Goal: Information Seeking & Learning: Understand process/instructions

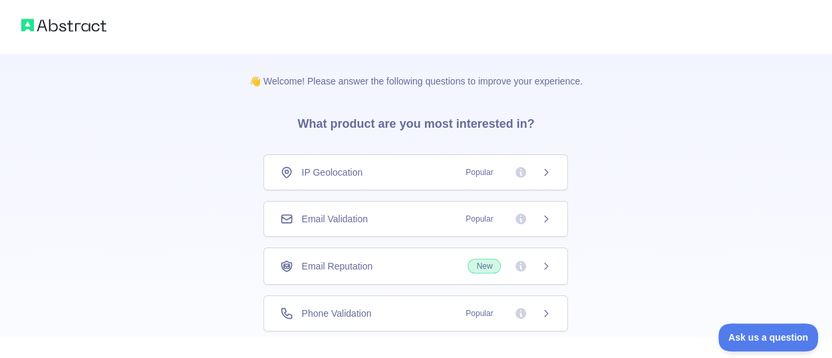
scroll to position [128, 0]
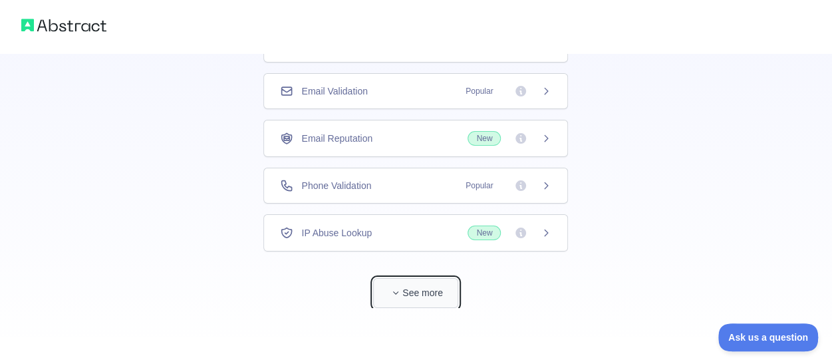
click at [434, 289] on button "See more" at bounding box center [415, 293] width 85 height 30
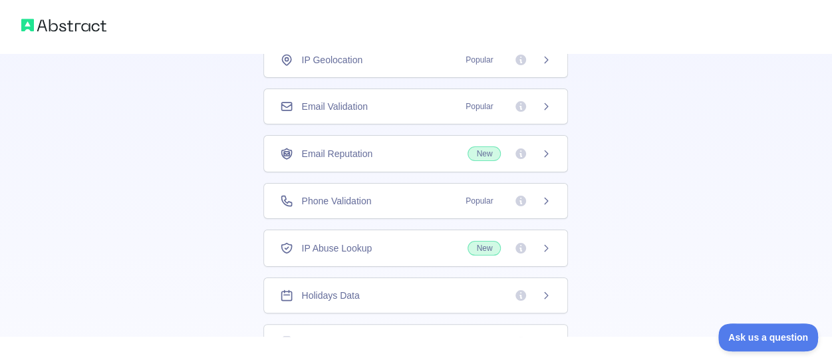
scroll to position [112, 0]
click at [431, 209] on div "Phone Validation Popular" at bounding box center [415, 202] width 305 height 36
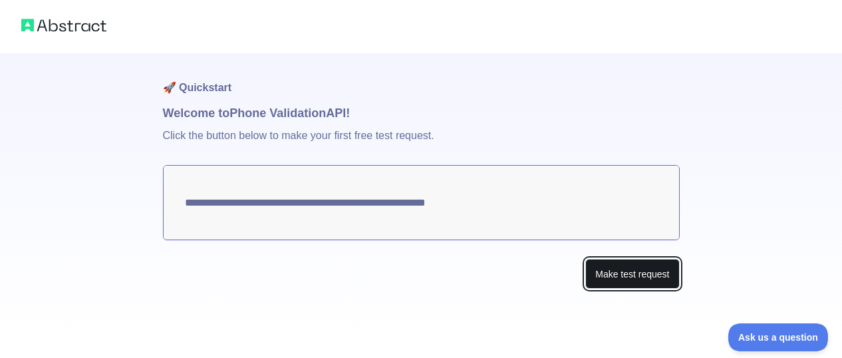
click at [634, 272] on button "Make test request" at bounding box center [632, 274] width 94 height 30
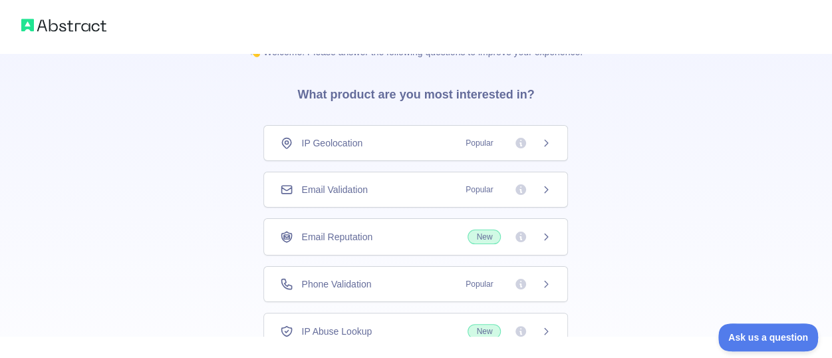
scroll to position [28, 0]
click at [466, 195] on span "Popular" at bounding box center [479, 190] width 43 height 13
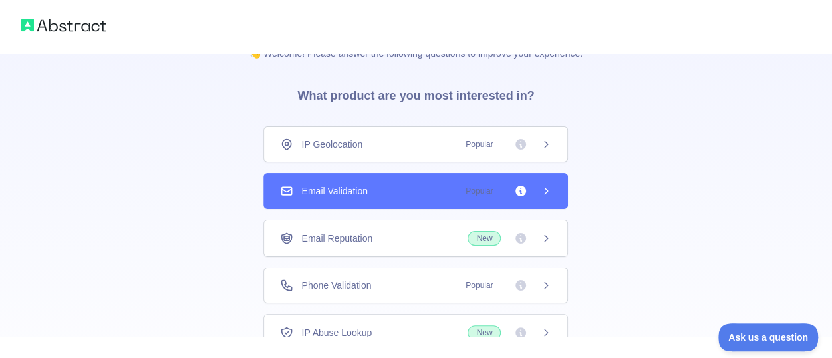
click at [466, 195] on span "Popular" at bounding box center [479, 190] width 43 height 13
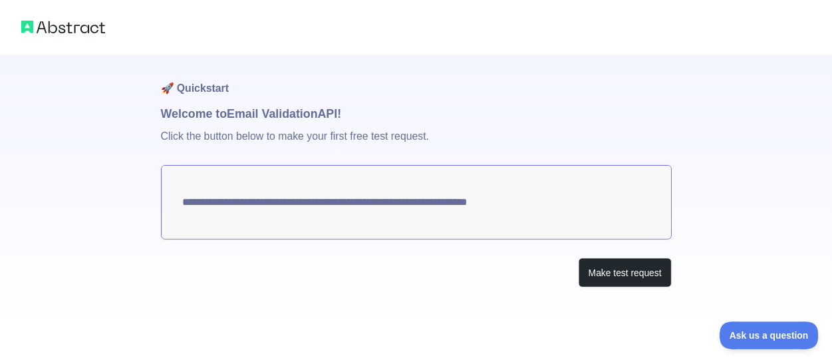
scroll to position [28, 0]
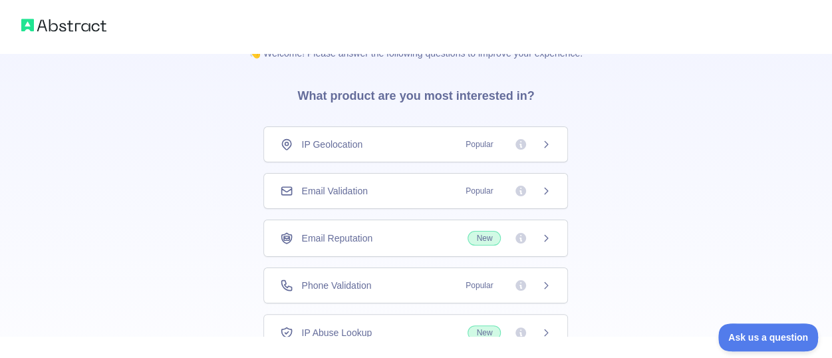
click at [384, 289] on div "Phone Validation Popular" at bounding box center [415, 285] width 271 height 13
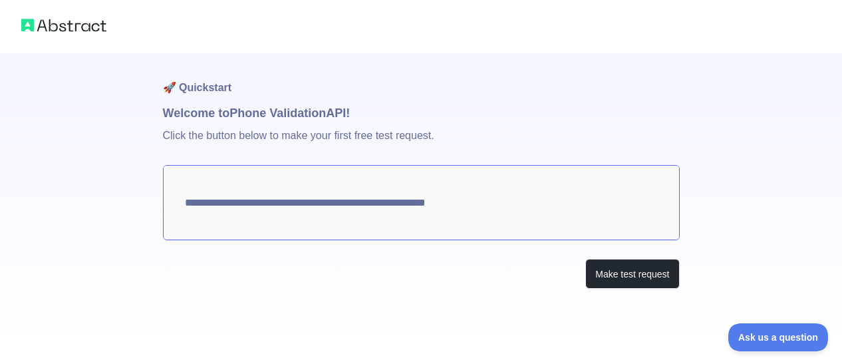
click at [396, 202] on textarea "**********" at bounding box center [421, 202] width 517 height 75
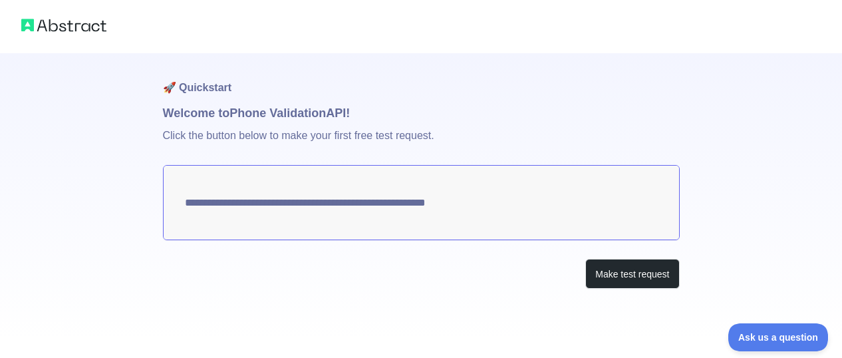
click at [396, 202] on textarea "**********" at bounding box center [421, 202] width 517 height 75
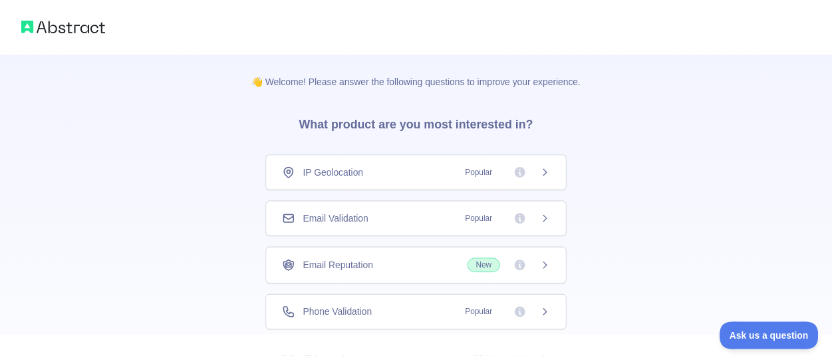
scroll to position [28, 0]
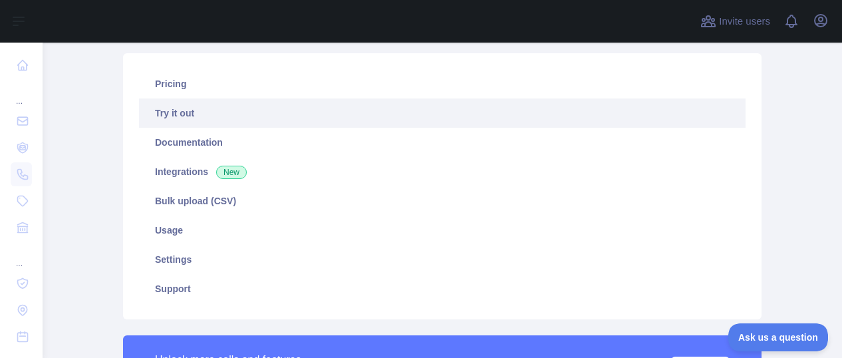
scroll to position [84, 0]
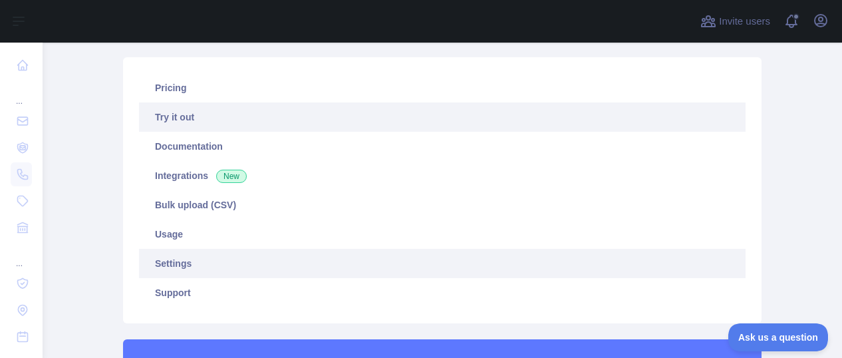
click at [199, 268] on link "Settings" at bounding box center [442, 263] width 607 height 29
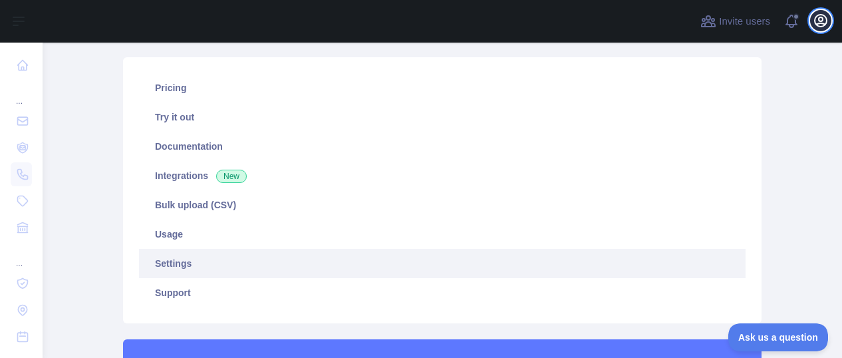
click at [826, 23] on icon "button" at bounding box center [821, 21] width 12 height 12
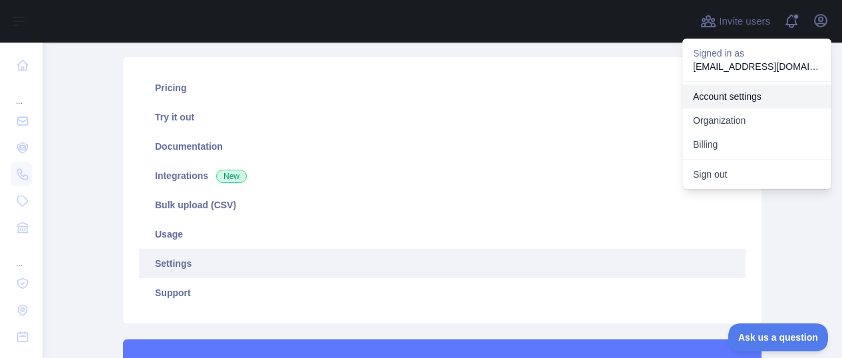
click at [738, 99] on link "Account settings" at bounding box center [756, 96] width 149 height 24
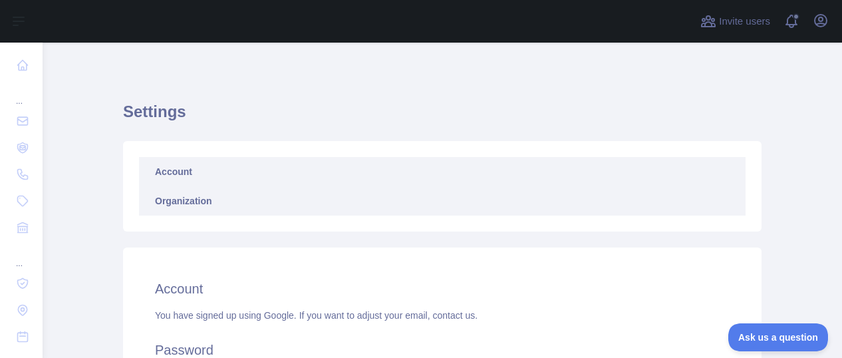
click at [350, 207] on link "Organization" at bounding box center [442, 200] width 607 height 29
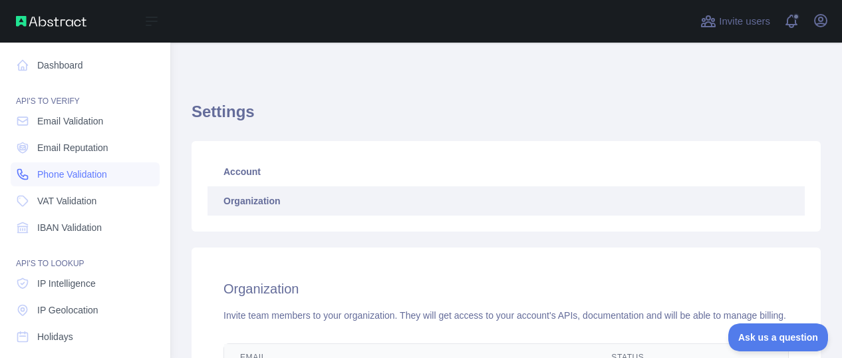
click at [61, 172] on span "Phone Validation" at bounding box center [72, 174] width 70 height 13
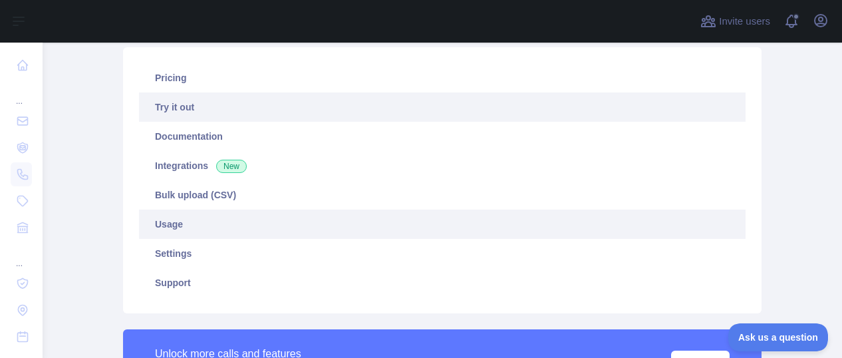
scroll to position [39, 0]
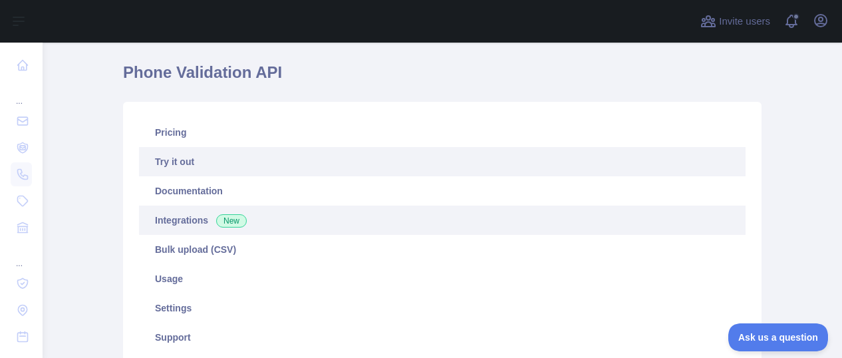
click at [271, 225] on link "Integrations New" at bounding box center [442, 219] width 607 height 29
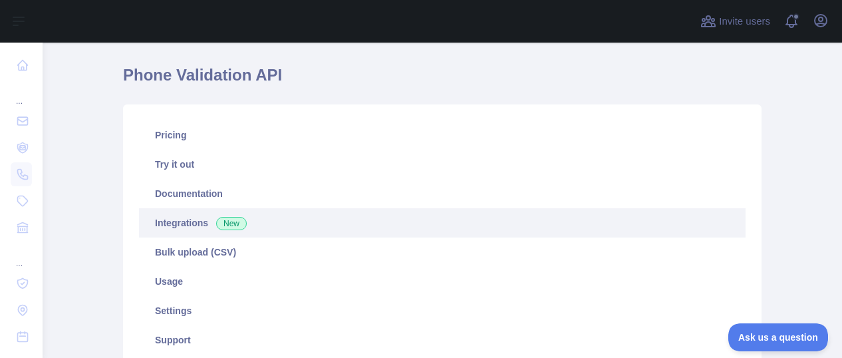
scroll to position [33, 0]
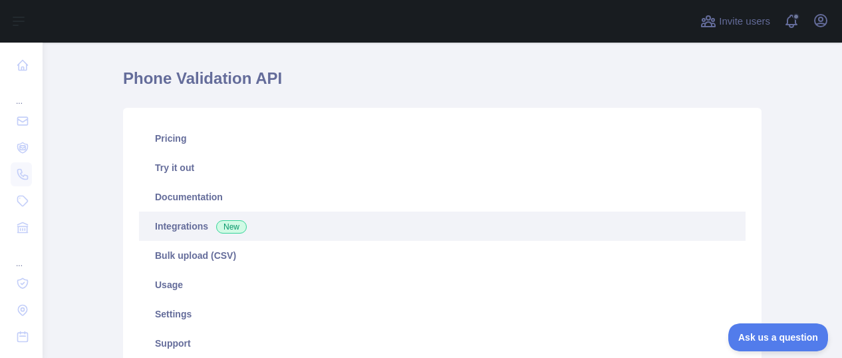
click at [190, 217] on link "Integrations New" at bounding box center [442, 225] width 607 height 29
click at [217, 220] on span "New" at bounding box center [231, 226] width 31 height 13
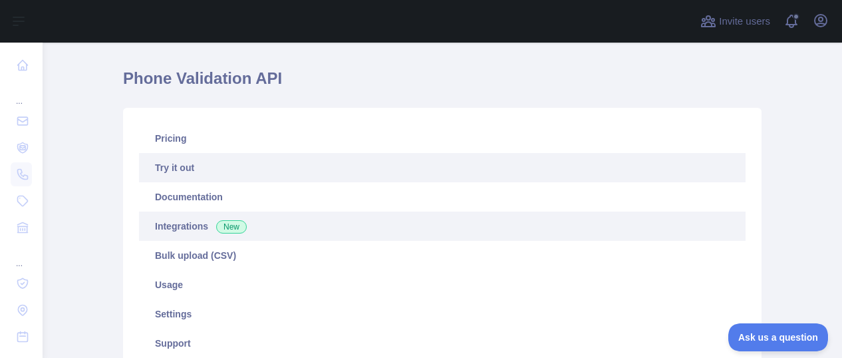
click at [206, 171] on link "Try it out" at bounding box center [442, 167] width 607 height 29
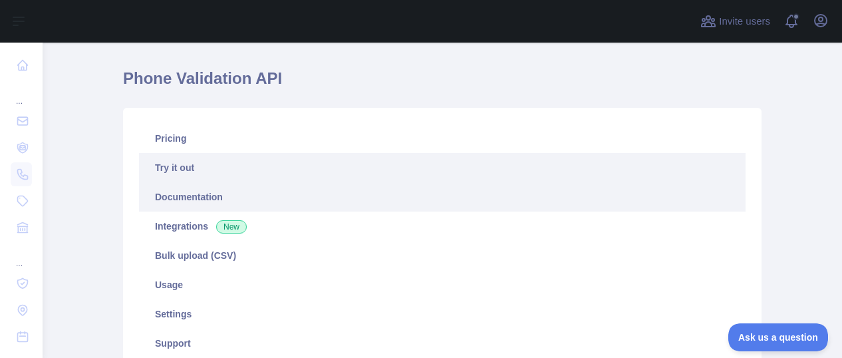
click at [213, 191] on link "Documentation" at bounding box center [442, 196] width 607 height 29
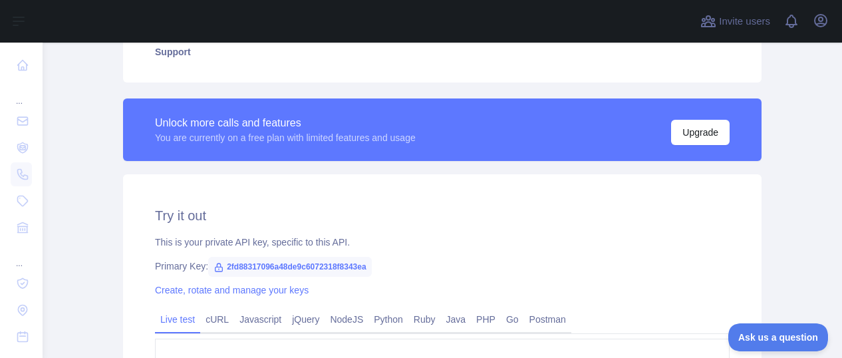
scroll to position [388, 0]
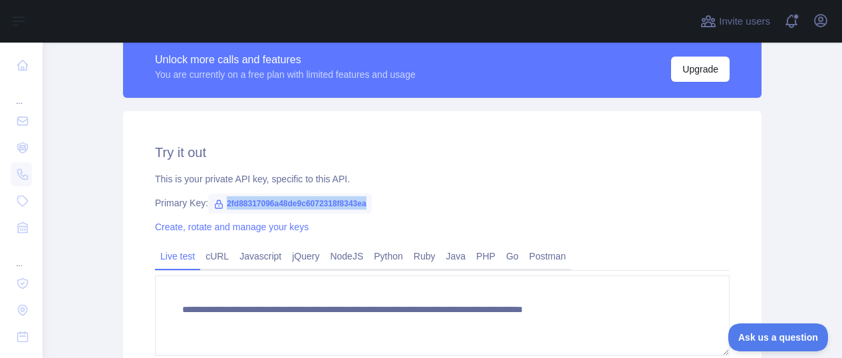
drag, startPoint x: 213, startPoint y: 203, endPoint x: 364, endPoint y: 205, distance: 151.0
click at [364, 205] on span "2fd88317096a48de9c6072318f8343ea" at bounding box center [290, 204] width 164 height 20
copy span "2fd88317096a48de9c6072318f8343ea"
click at [370, 259] on link "Python" at bounding box center [388, 255] width 40 height 21
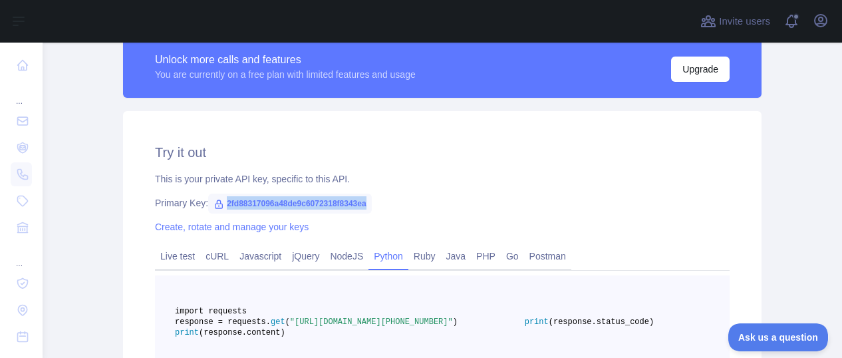
scroll to position [491, 0]
